Goal: Transaction & Acquisition: Purchase product/service

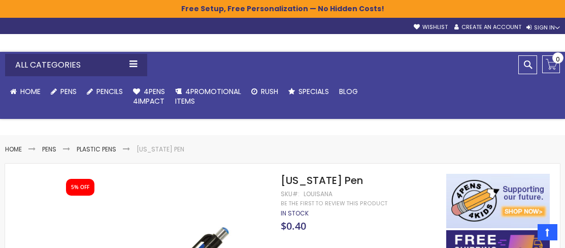
select select "***"
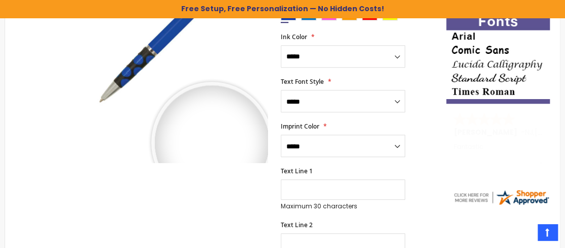
scroll to position [253, 0]
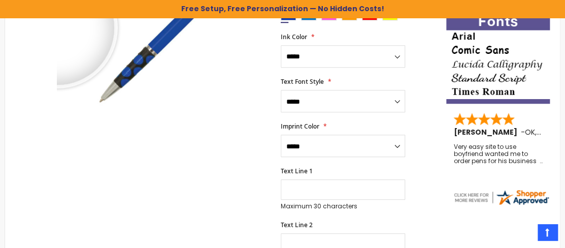
click at [57, 28] on div at bounding box center [57, 28] width 114 height 114
click at [57, 28] on div at bounding box center [162, 41] width 211 height 242
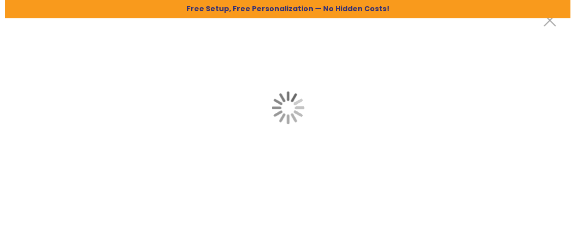
scroll to position [0, 0]
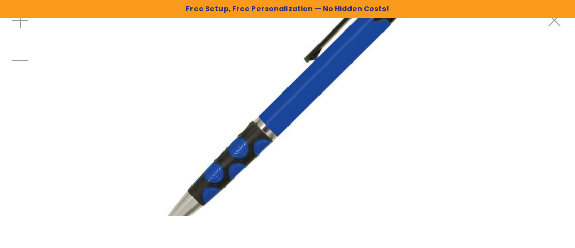
click at [60, 28] on div at bounding box center [287, 107] width 575 height 215
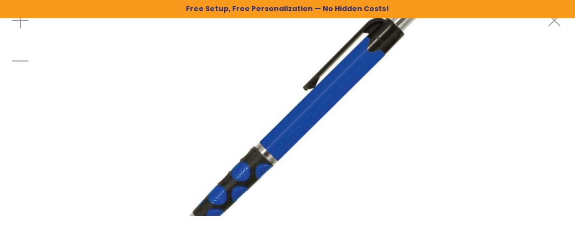
drag, startPoint x: 60, startPoint y: 28, endPoint x: 73, endPoint y: 30, distance: 12.4
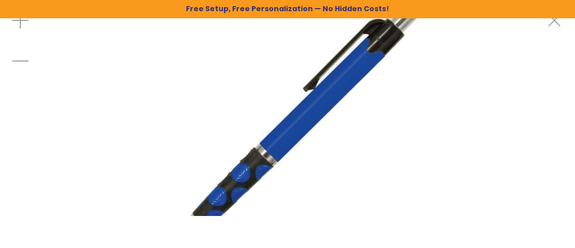
drag, startPoint x: 73, startPoint y: 30, endPoint x: 94, endPoint y: 31, distance: 21.8
drag, startPoint x: 94, startPoint y: 31, endPoint x: 82, endPoint y: 80, distance: 50.2
click at [82, 80] on div at bounding box center [287, 107] width 575 height 215
click at [85, 74] on img at bounding box center [287, 135] width 410 height 410
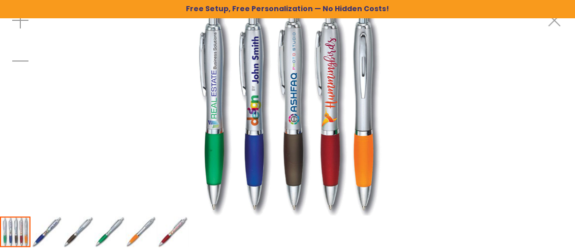
click at [220, 208] on img at bounding box center [287, 107] width 215 height 215
drag, startPoint x: 217, startPoint y: 209, endPoint x: 268, endPoint y: 209, distance: 51.3
drag, startPoint x: 239, startPoint y: 214, endPoint x: 270, endPoint y: 265, distance: 59.2
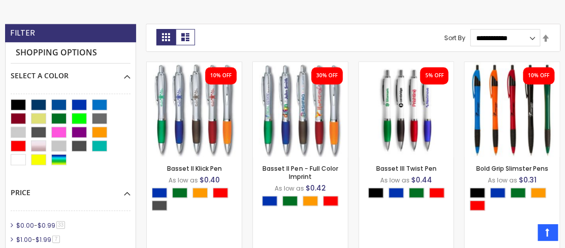
scroll to position [253, 0]
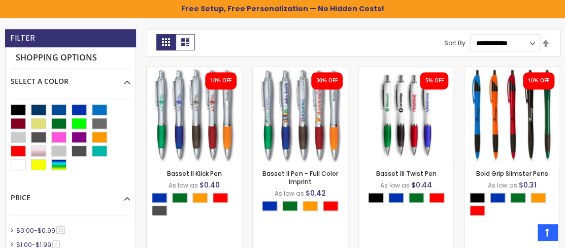
click at [56, 159] on div at bounding box center [71, 138] width 120 height 69
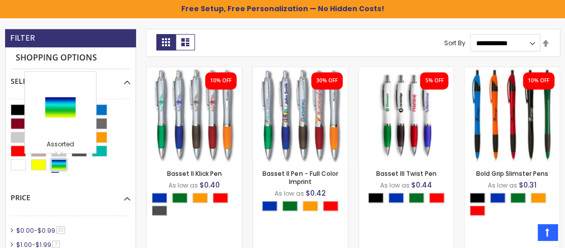
click at [56, 160] on div "Assorted" at bounding box center [58, 164] width 15 height 11
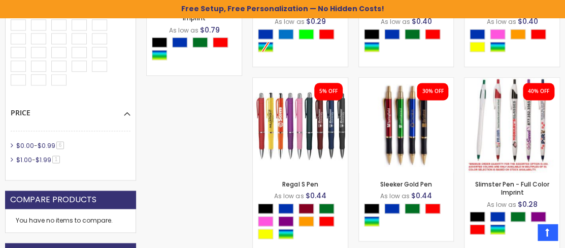
scroll to position [443, 0]
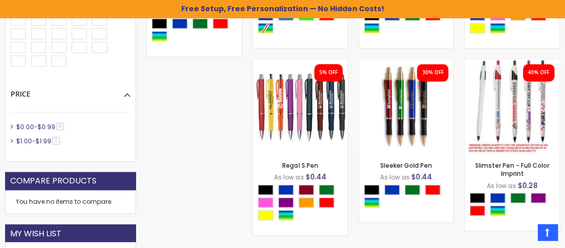
click at [0, 3] on div "Free Setup, Free Personalization — No Hidden Costs!" at bounding box center [282, 9] width 565 height 18
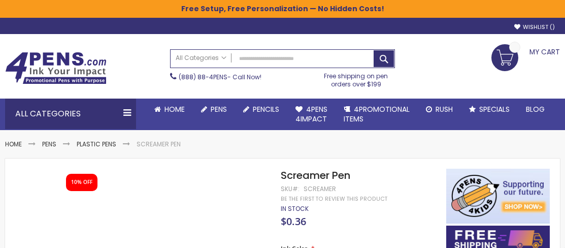
select select "****"
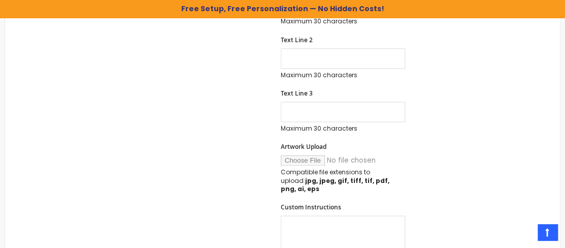
scroll to position [397, 0]
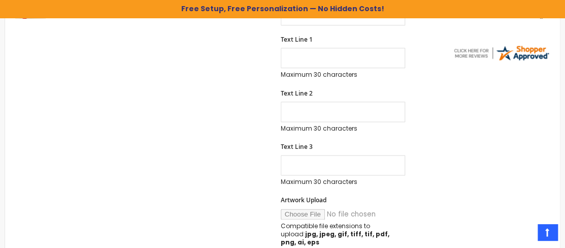
click at [57, 35] on div "Skip to the end of the images gallery 10% OFF Skip to the beginning of the imag…" at bounding box center [225, 215] width 431 height 878
